Goal: Transaction & Acquisition: Download file/media

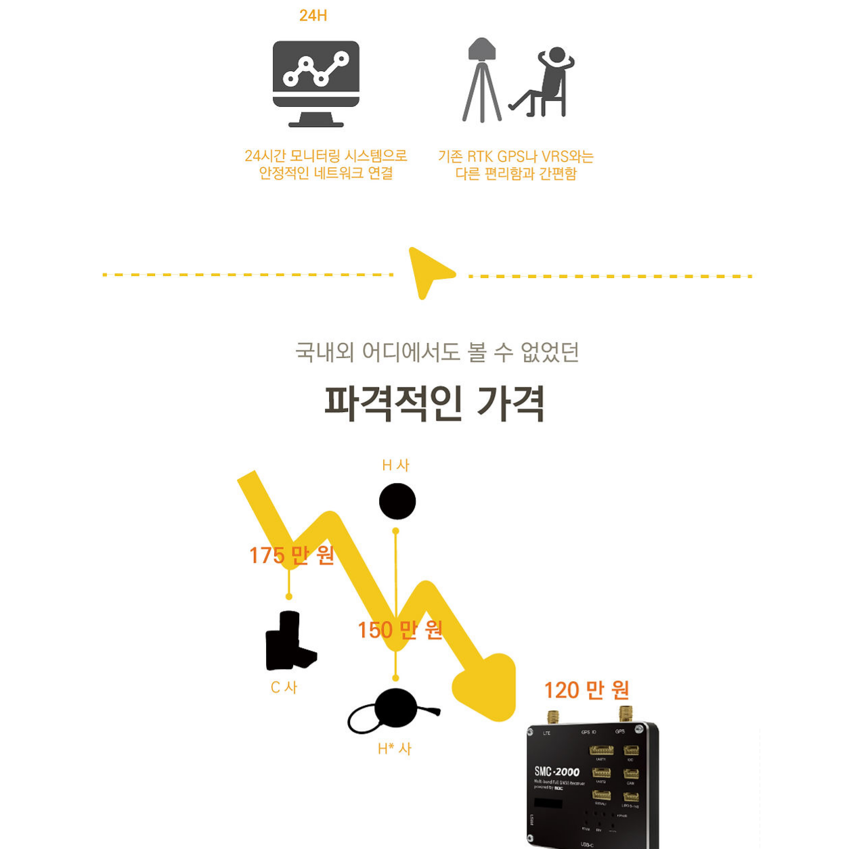
scroll to position [2165, 0]
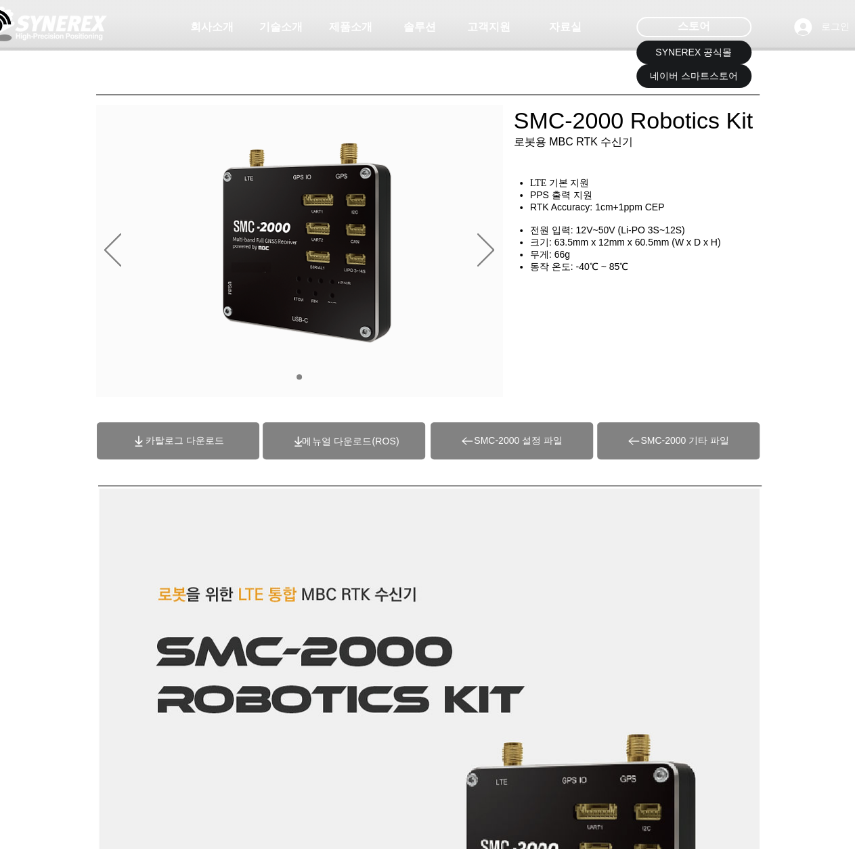
drag, startPoint x: 319, startPoint y: 233, endPoint x: 510, endPoint y: 268, distance: 194.7
click at [553, 272] on span "동작 온도: -40℃ ~ 85℃" at bounding box center [579, 266] width 98 height 11
click at [474, 252] on div "슬라이드쇼" at bounding box center [299, 251] width 407 height 292
click at [485, 252] on icon "다음" at bounding box center [485, 249] width 17 height 33
click at [209, 442] on span "카탈로그 다운로드" at bounding box center [184, 441] width 78 height 12
